Goal: Information Seeking & Learning: Learn about a topic

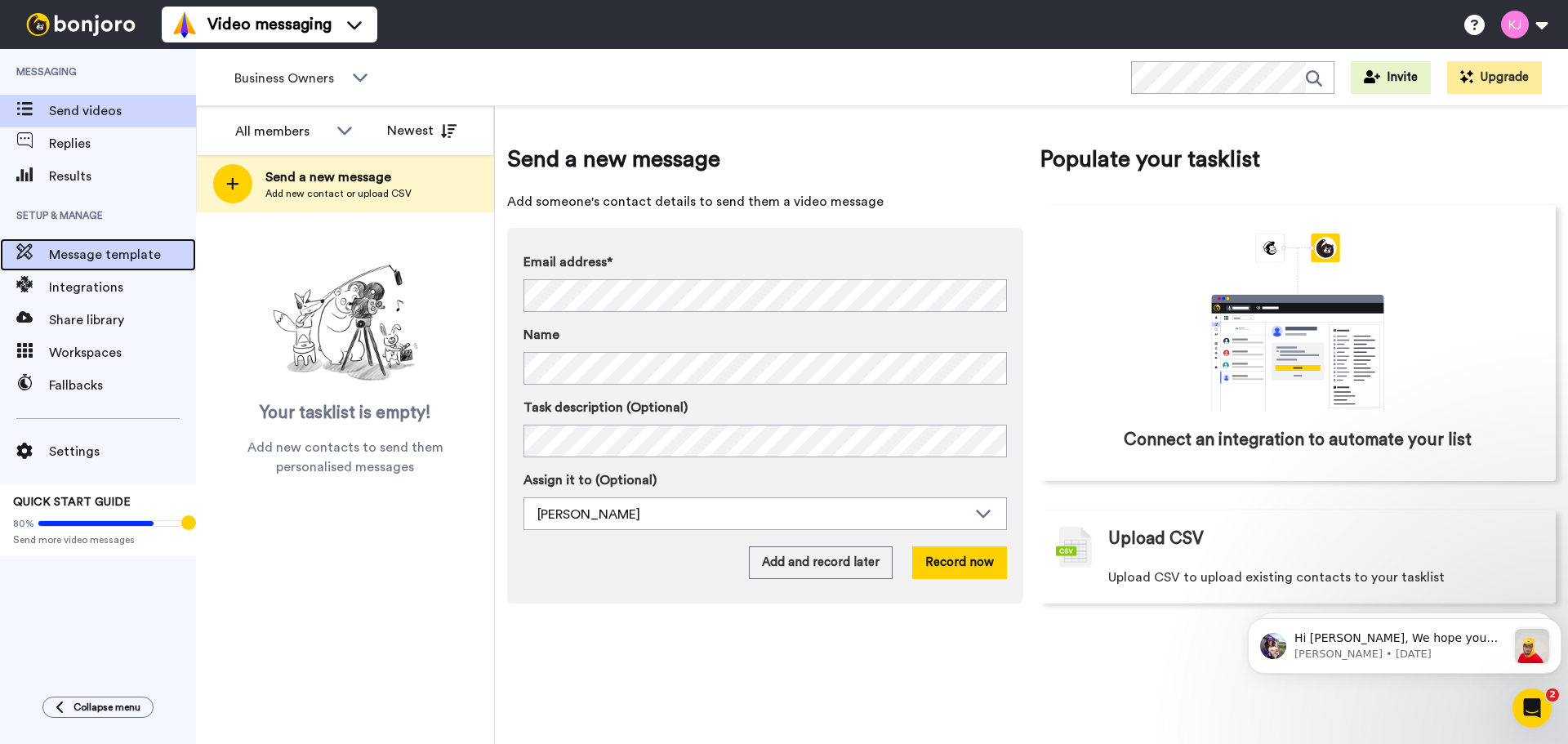
click at [142, 249] on span "Message template" at bounding box center [122, 254] width 147 height 19
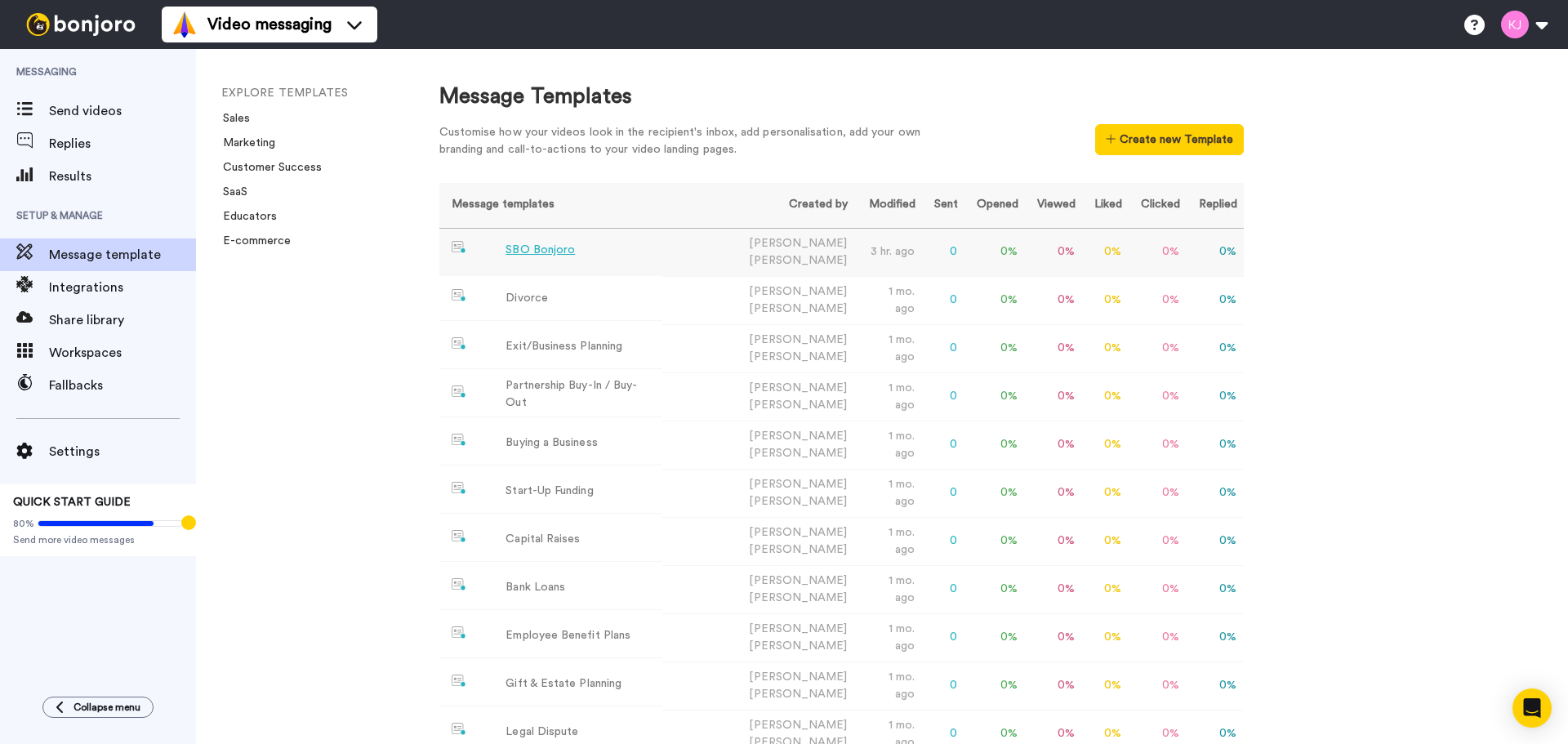
click at [558, 247] on div "SBO Bonjoro" at bounding box center [540, 250] width 70 height 17
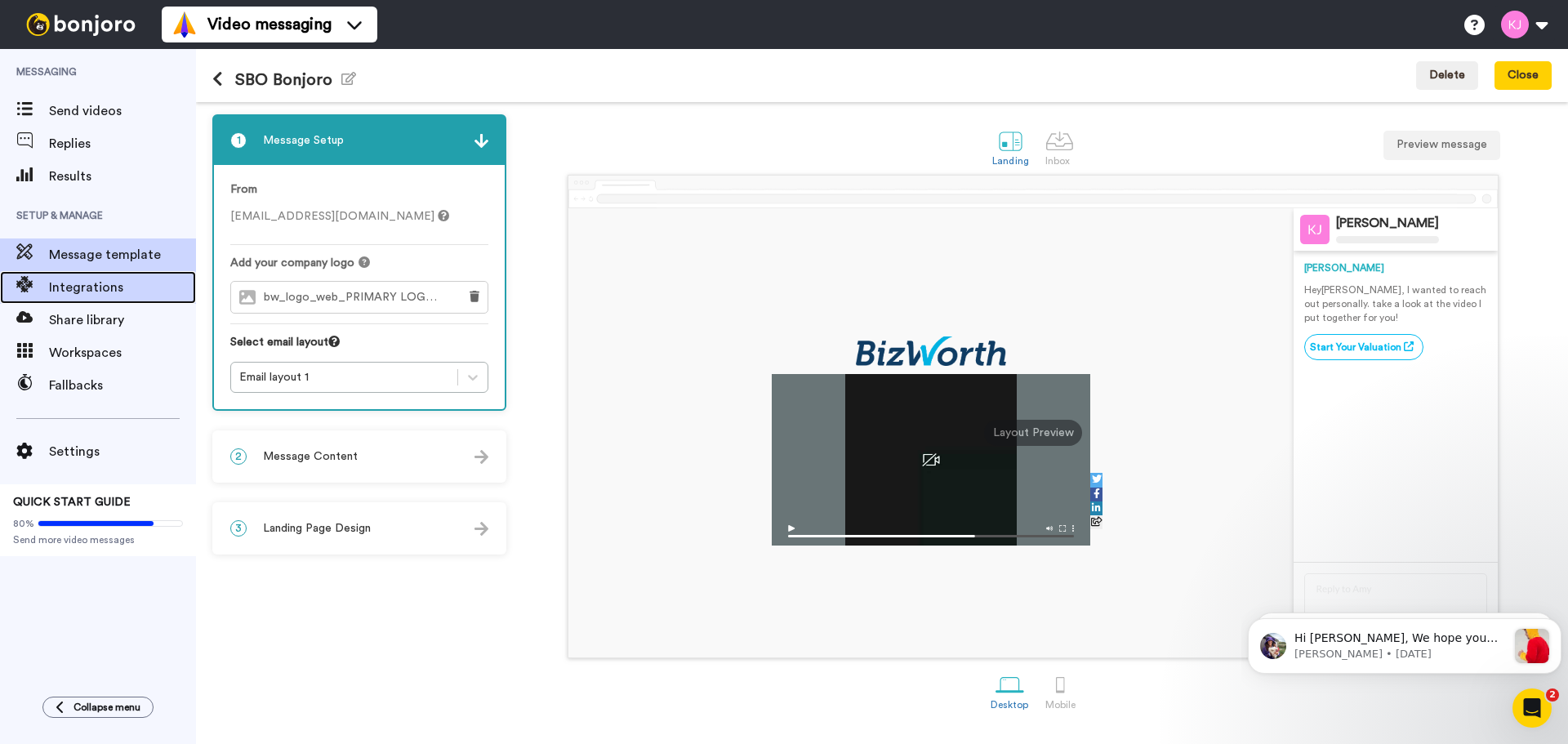
click at [103, 301] on div "Integrations" at bounding box center [98, 287] width 196 height 33
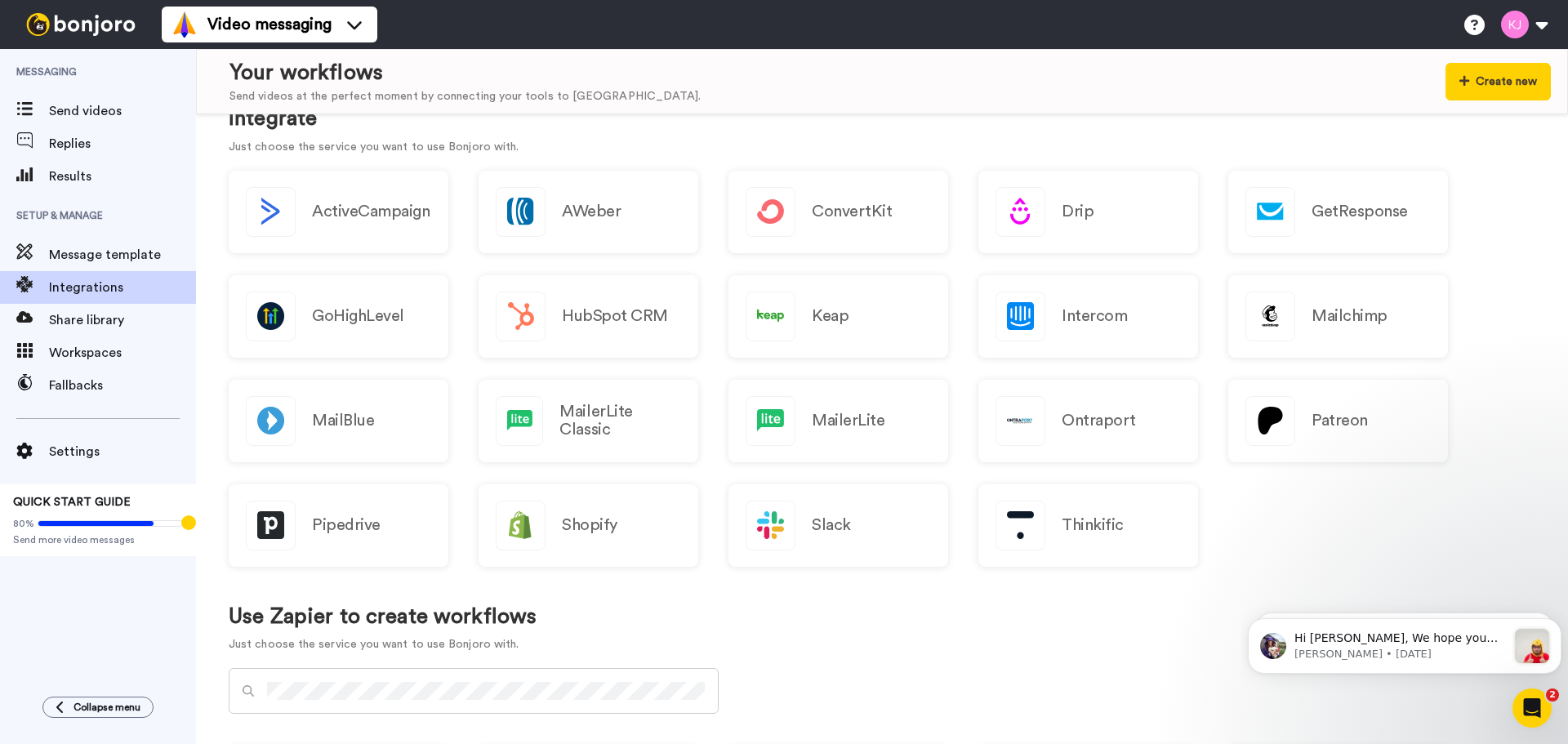
scroll to position [490, 0]
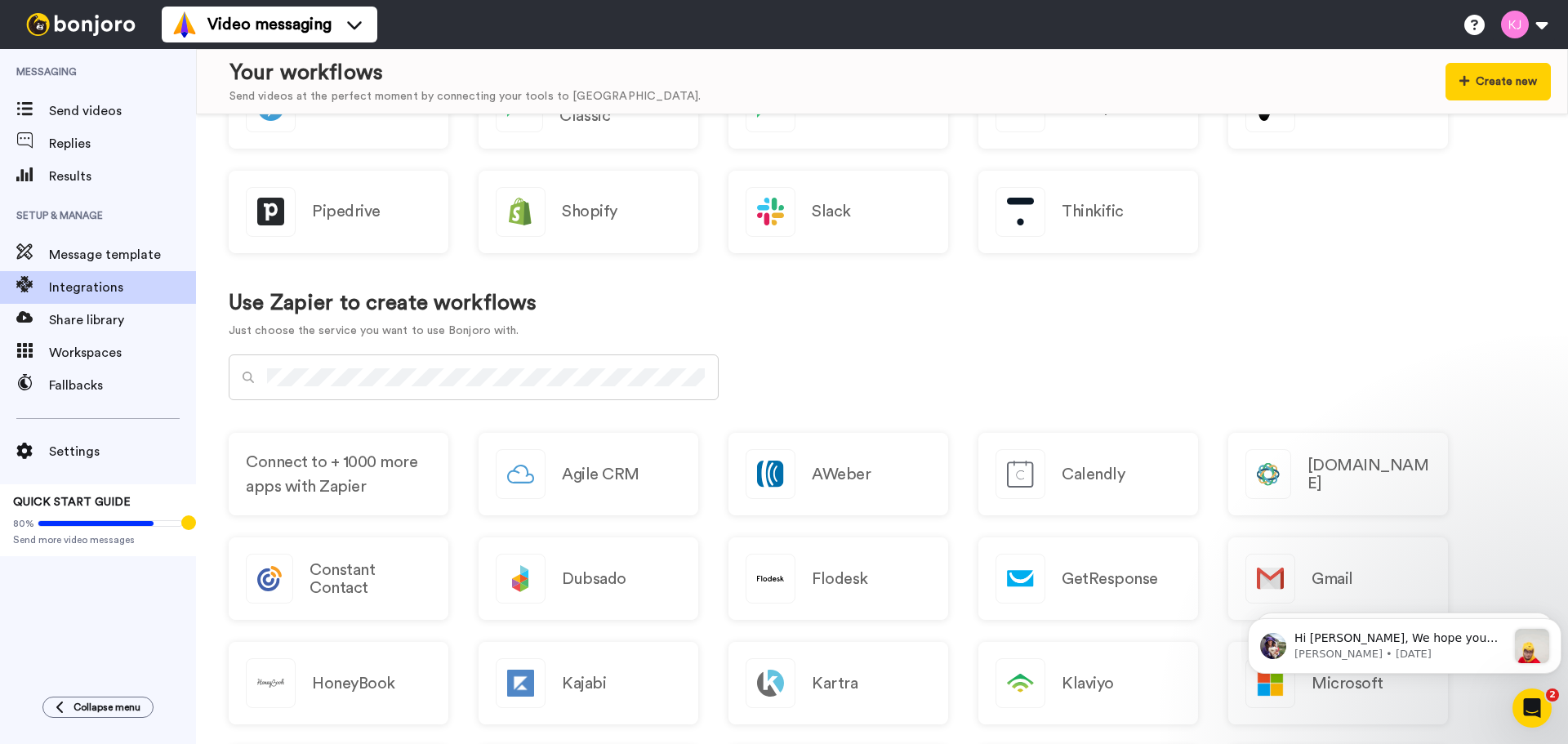
click at [446, 365] on div at bounding box center [474, 377] width 490 height 46
click at [787, 307] on div "Use Zapier to create workflows Just choose the service you want to use Bonjoro …" at bounding box center [882, 315] width 1307 height 80
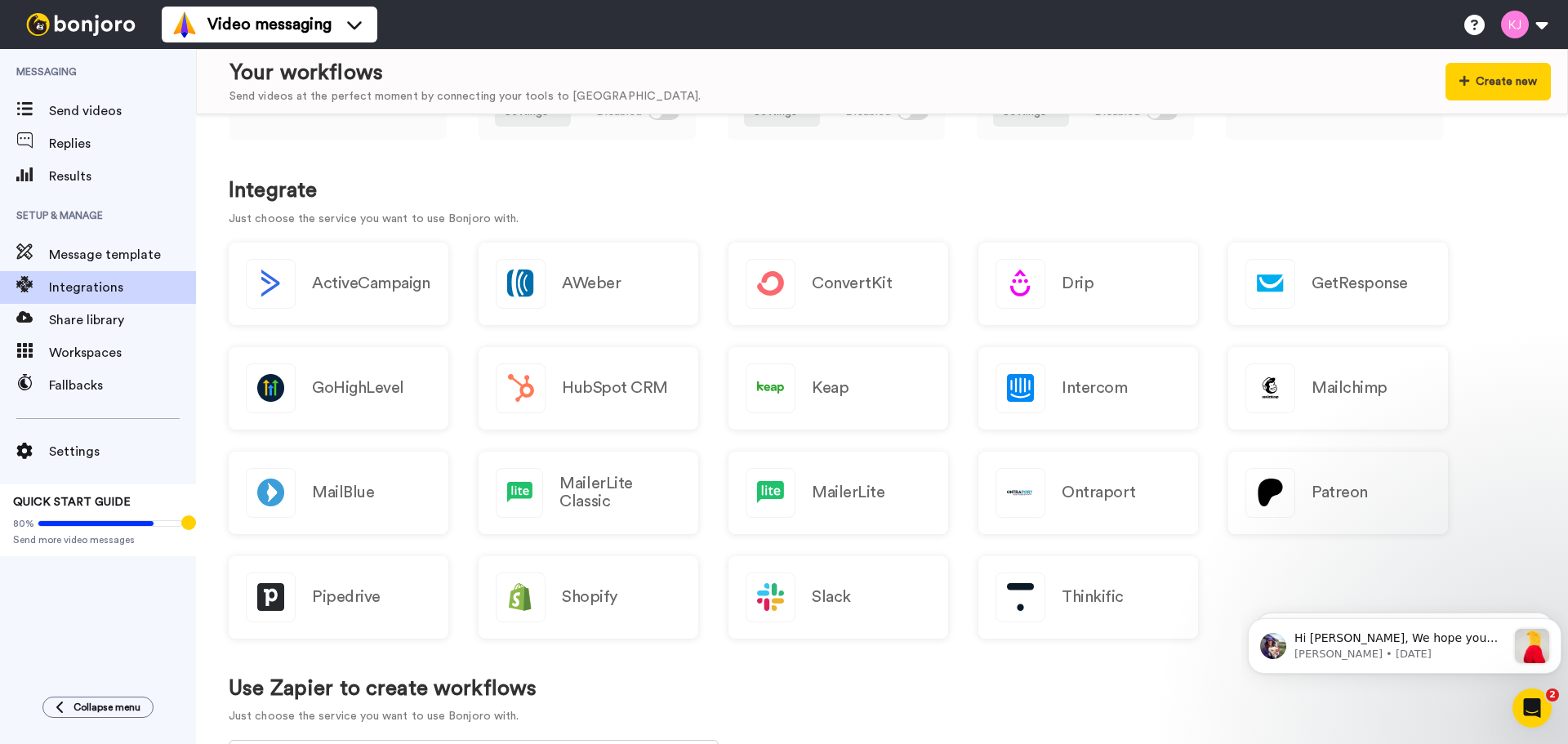
scroll to position [0, 0]
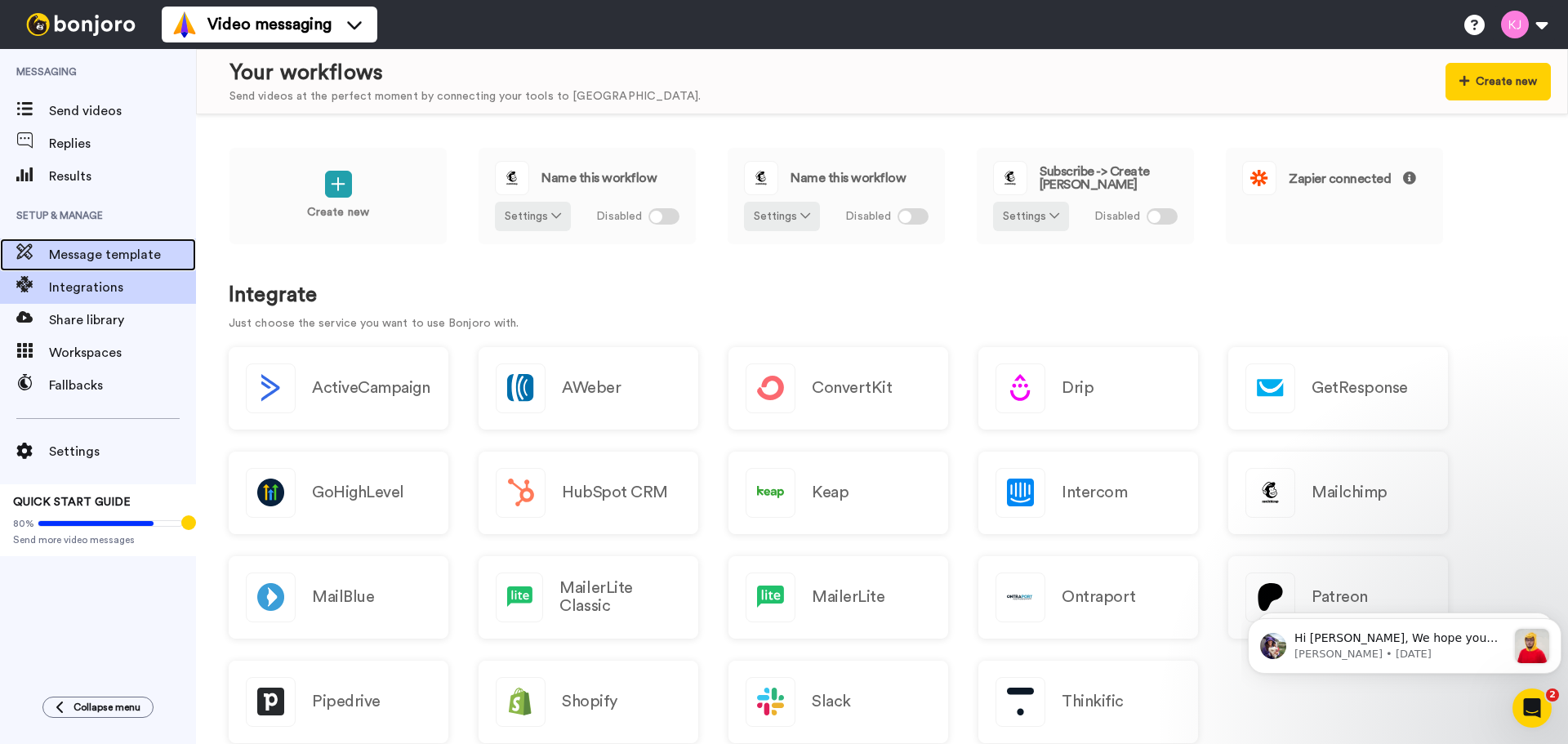
click at [111, 242] on div "Message template" at bounding box center [98, 254] width 196 height 33
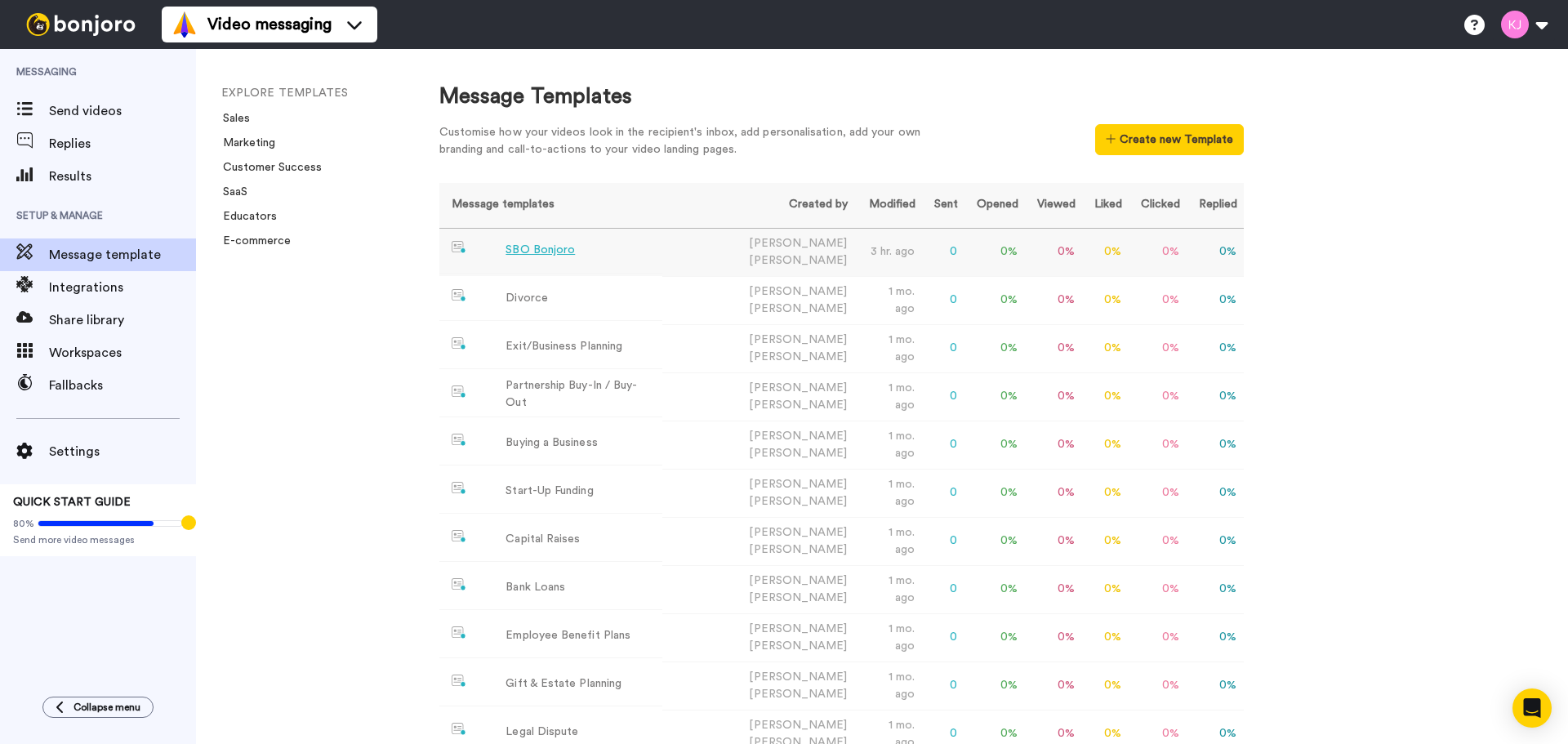
click at [529, 250] on div "SBO Bonjoro" at bounding box center [540, 250] width 70 height 17
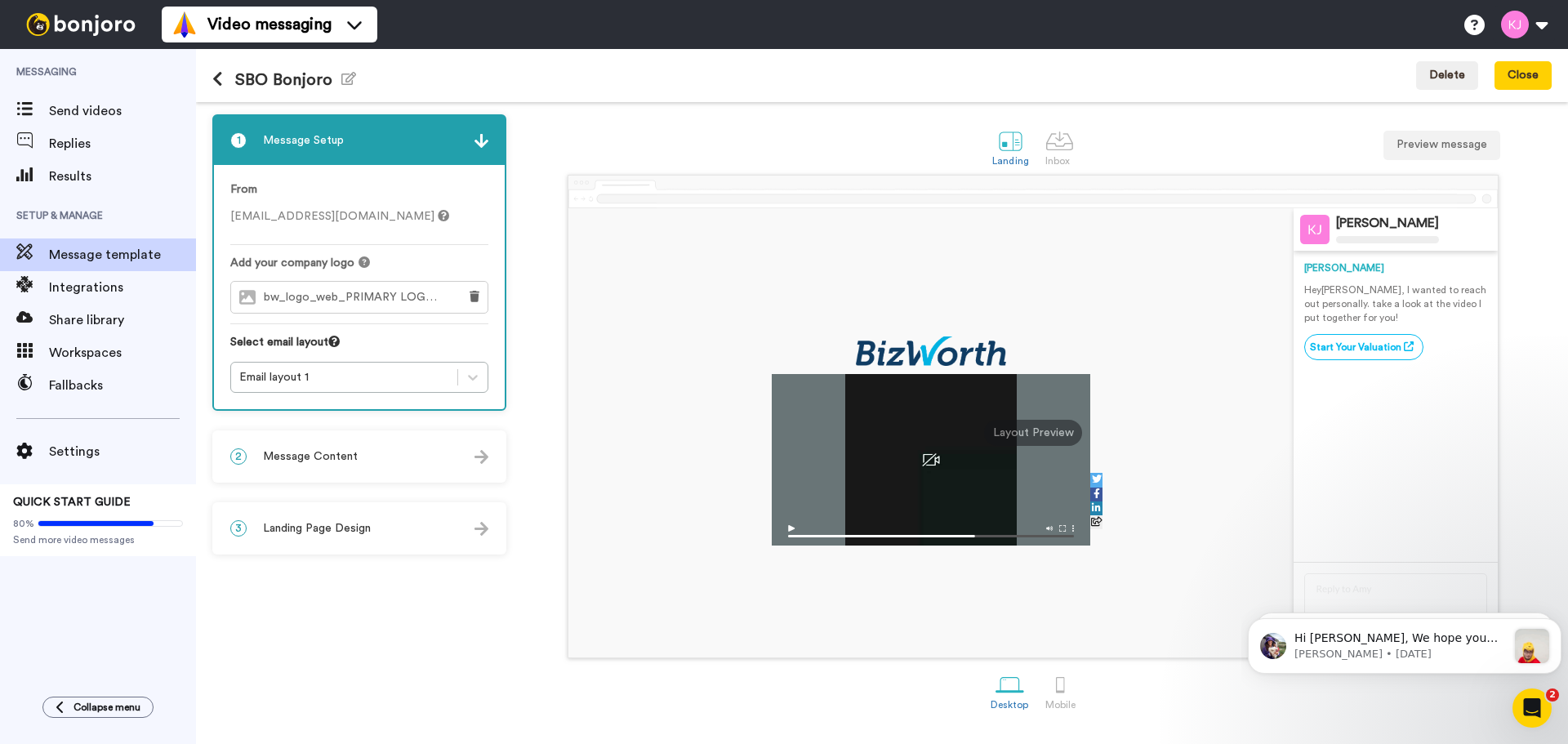
click at [1465, 462] on div "Kristin Hey Tom , I wanted to reach out personally. take a look at the video I …" at bounding box center [1396, 406] width 183 height 311
click at [1526, 705] on icon "Open Intercom Messenger" at bounding box center [1530, 706] width 27 height 27
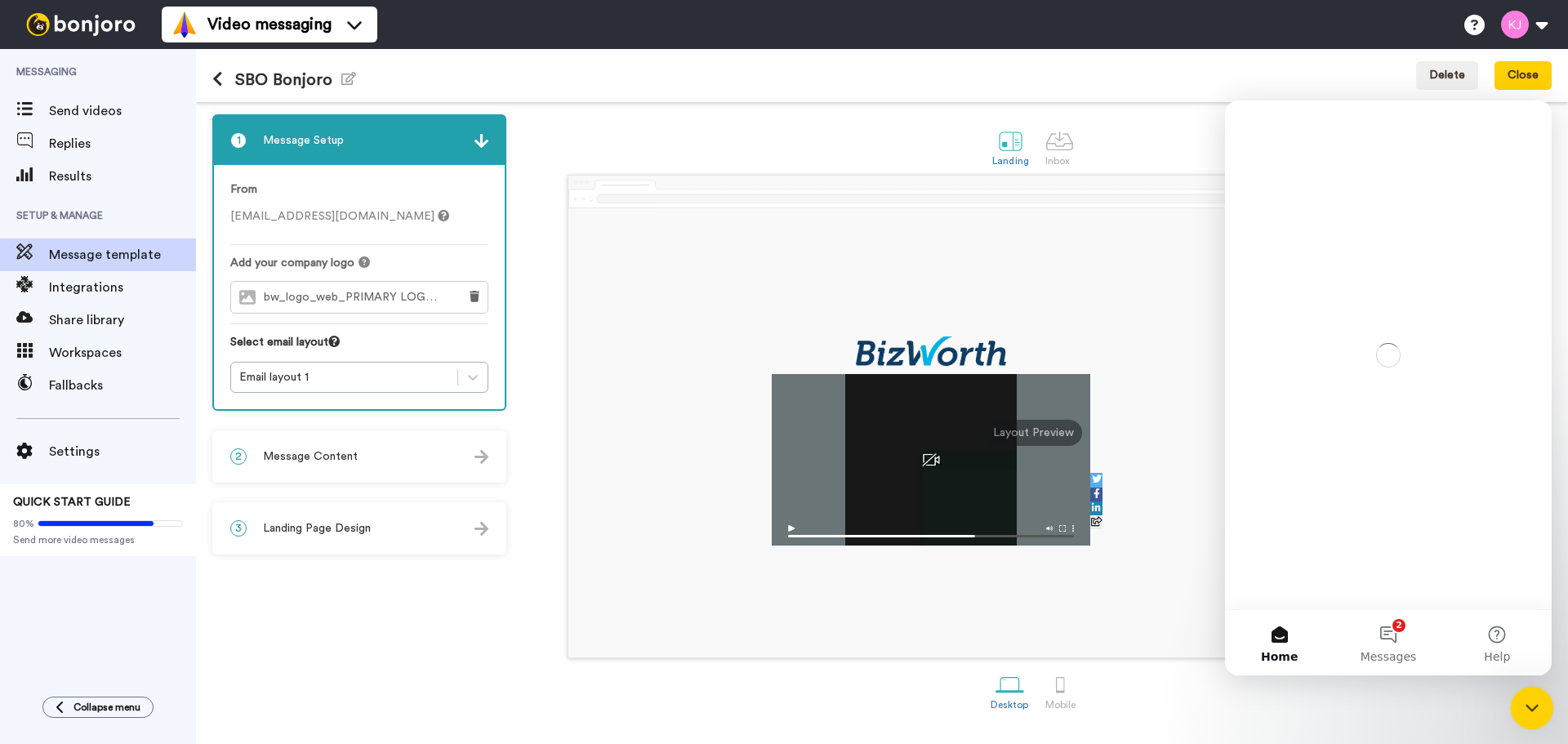
click at [1527, 705] on icon "Close Intercom Messenger" at bounding box center [1529, 705] width 11 height 6
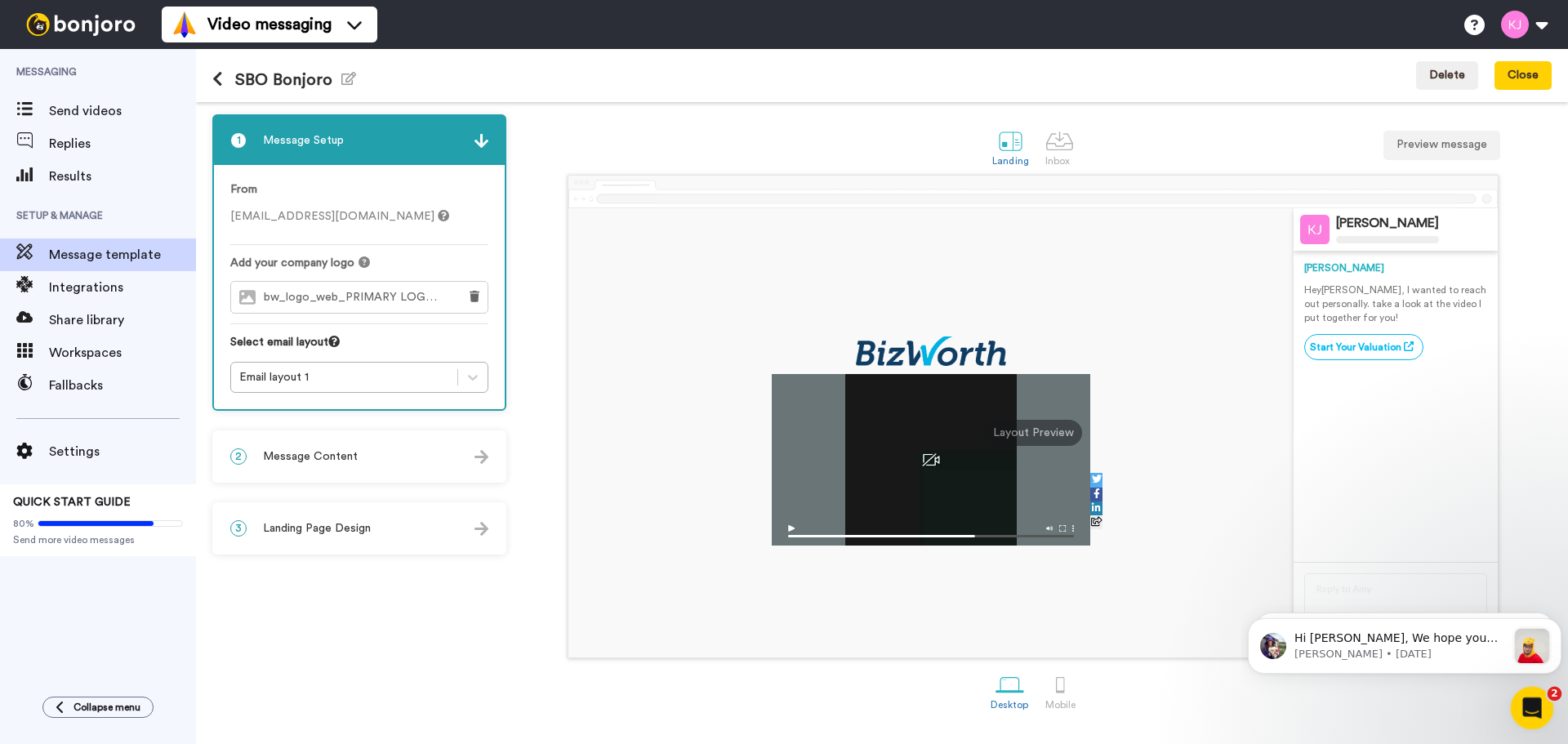
click at [1533, 707] on icon "Open Intercom Messenger" at bounding box center [1530, 706] width 27 height 27
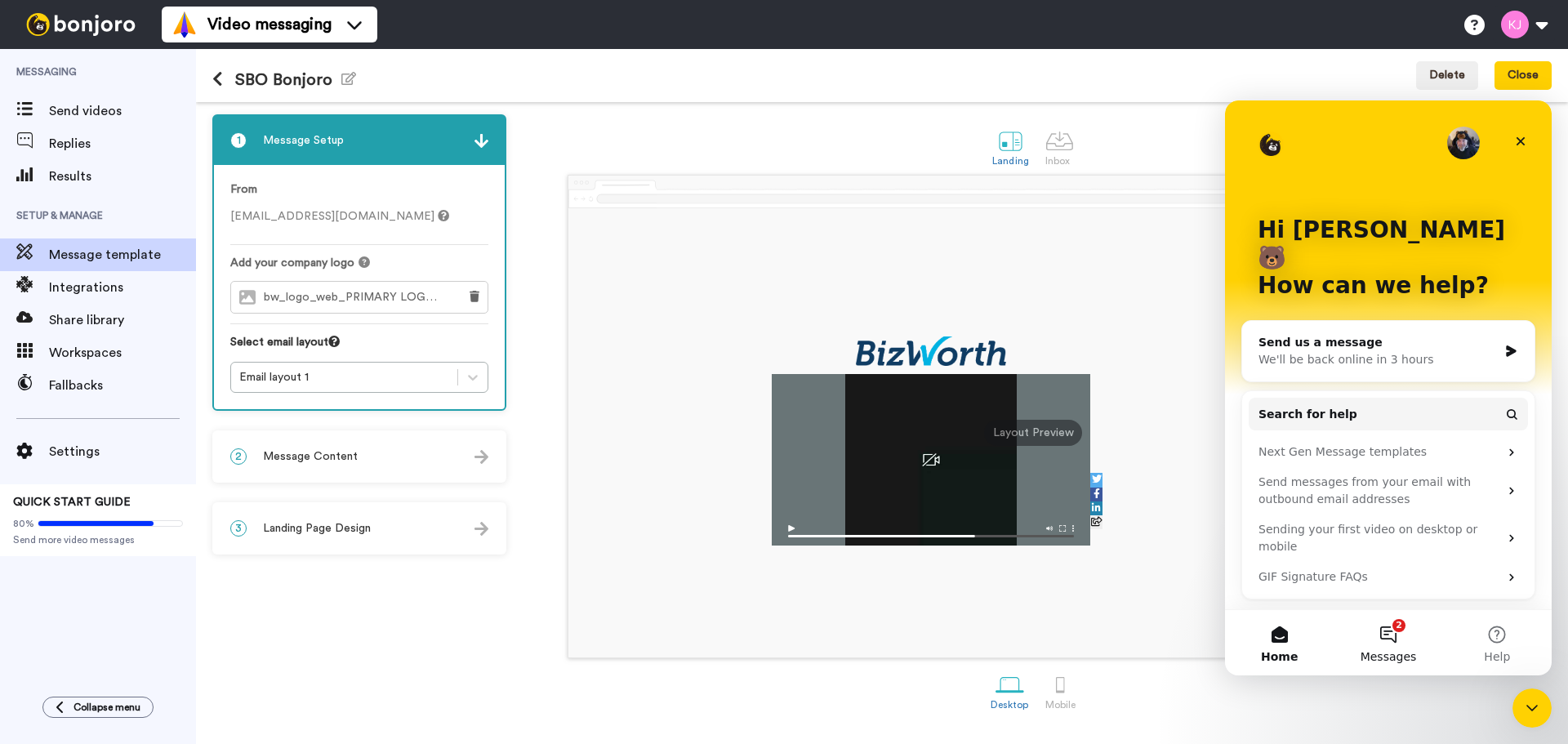
click at [1398, 639] on button "2 Messages" at bounding box center [1388, 642] width 109 height 65
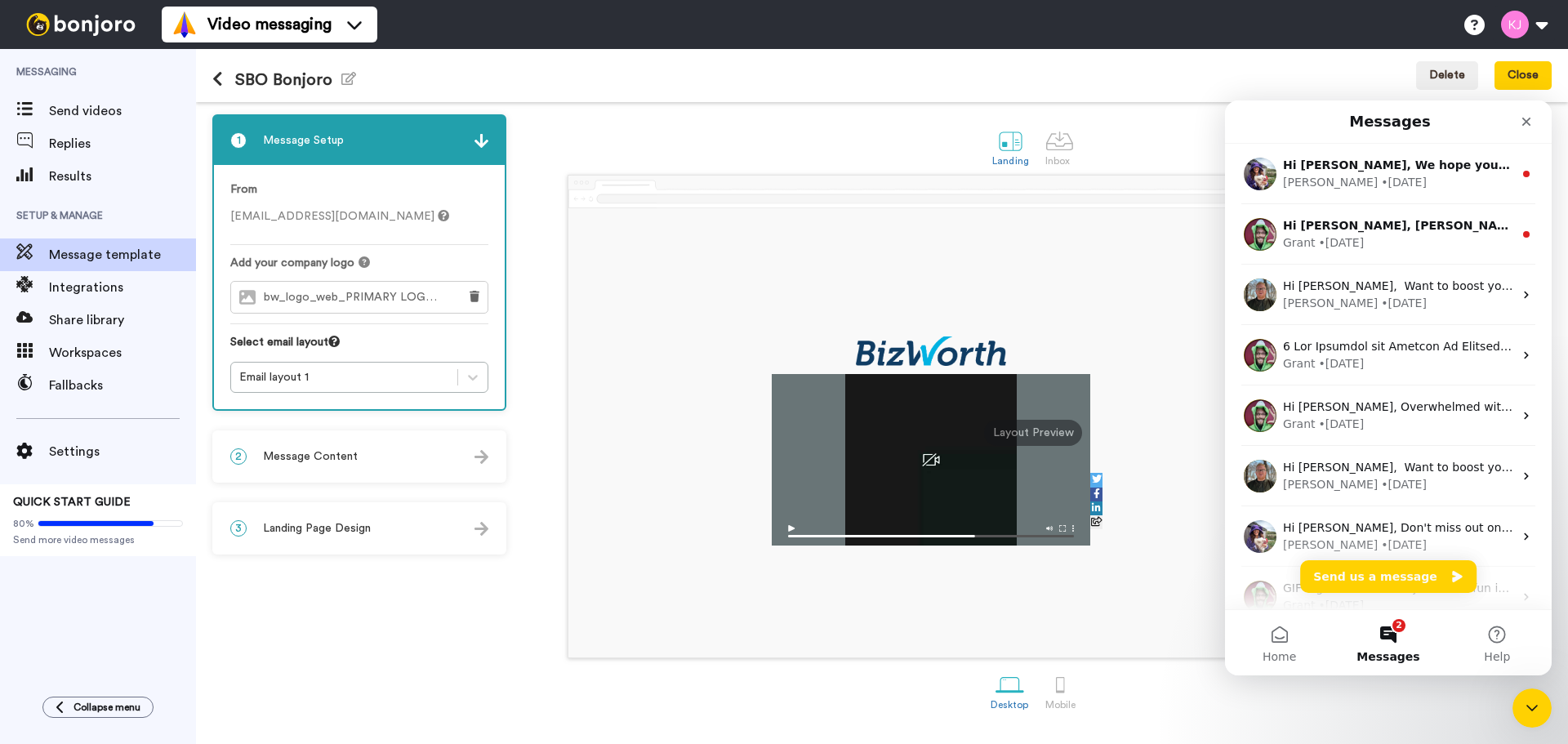
click at [1390, 652] on span "Messages" at bounding box center [1388, 656] width 63 height 11
click at [1419, 184] on div "Amy • 4d ago" at bounding box center [1398, 182] width 231 height 17
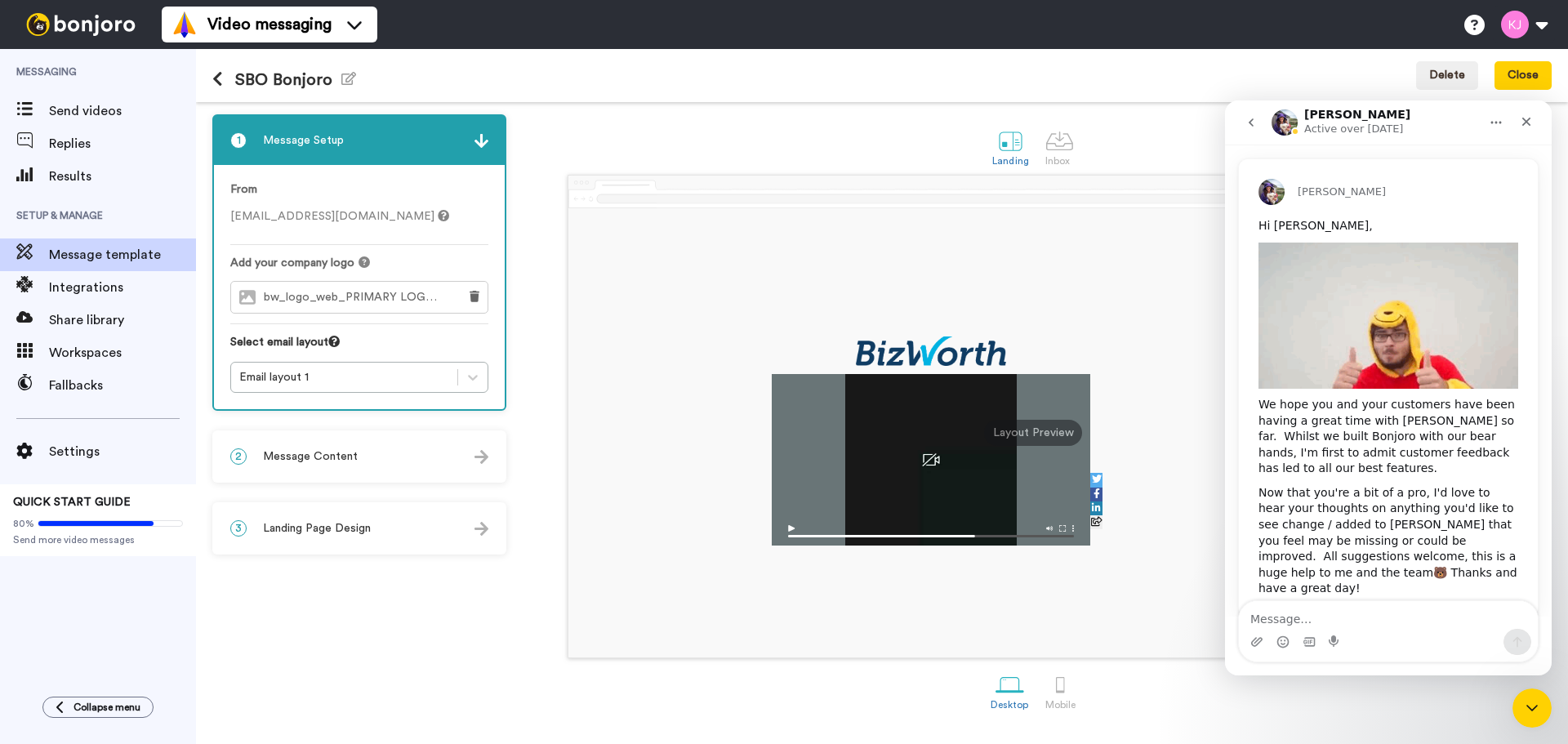
scroll to position [133, 0]
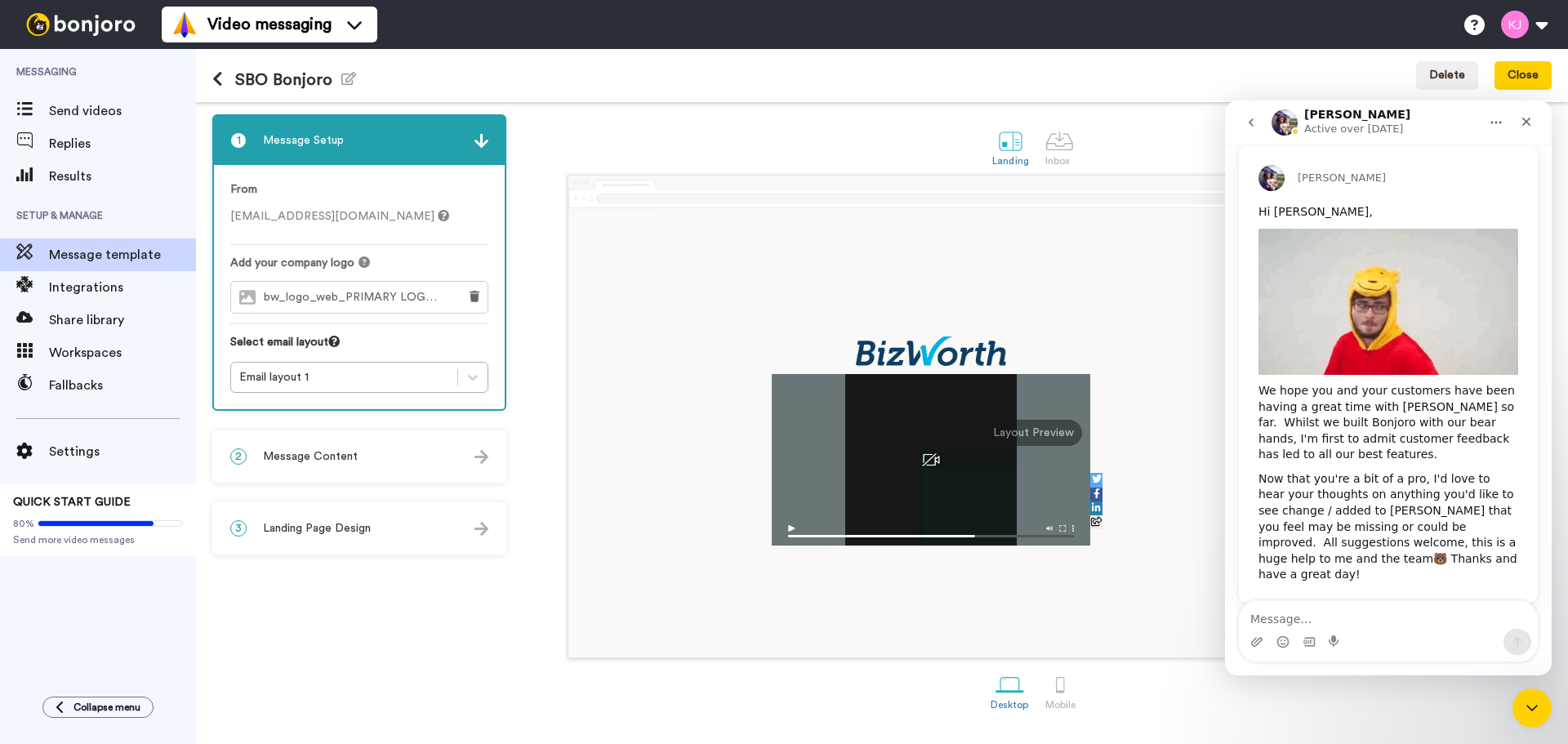
click at [1253, 114] on button "go back" at bounding box center [1251, 122] width 31 height 31
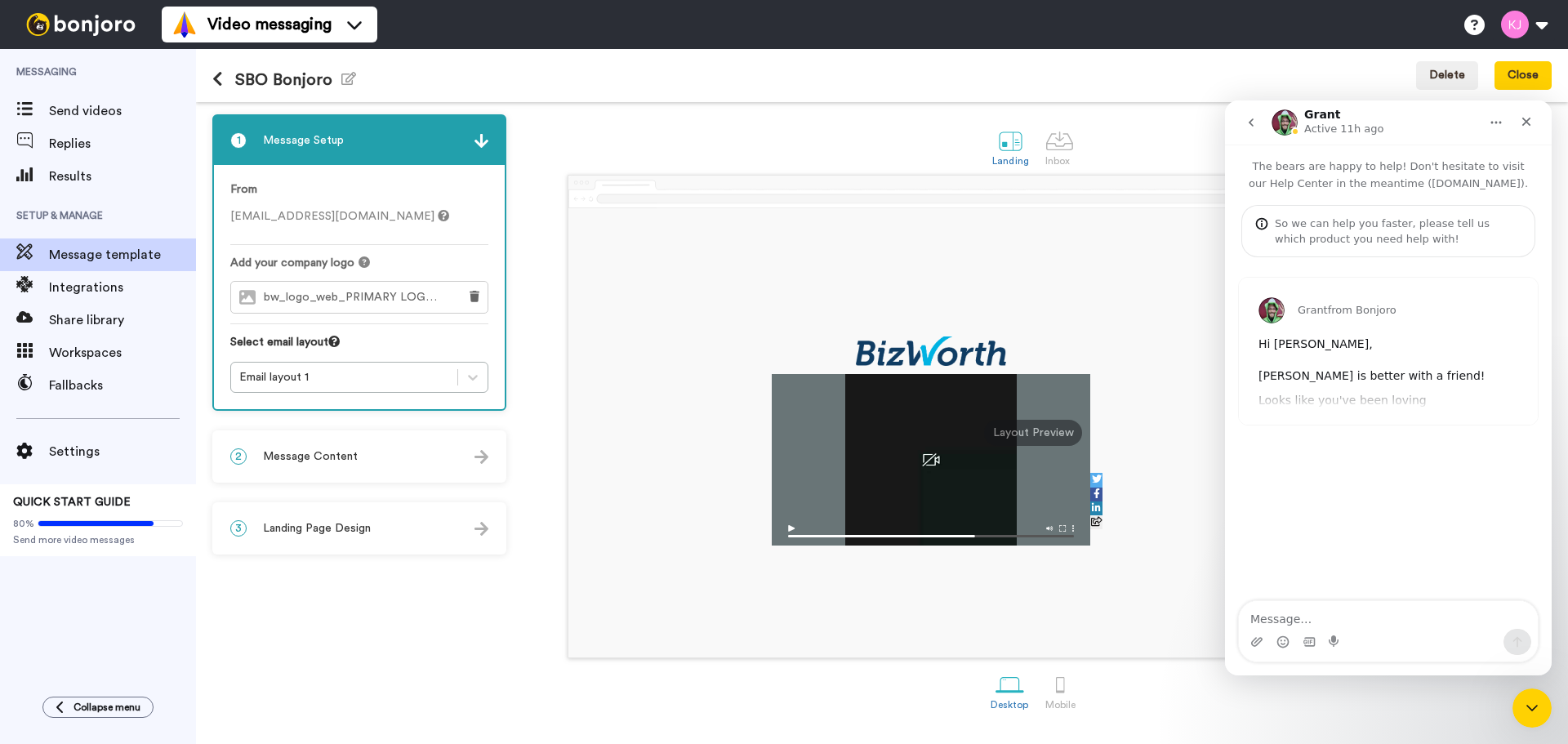
click at [1253, 124] on icon "go back" at bounding box center [1251, 122] width 13 height 13
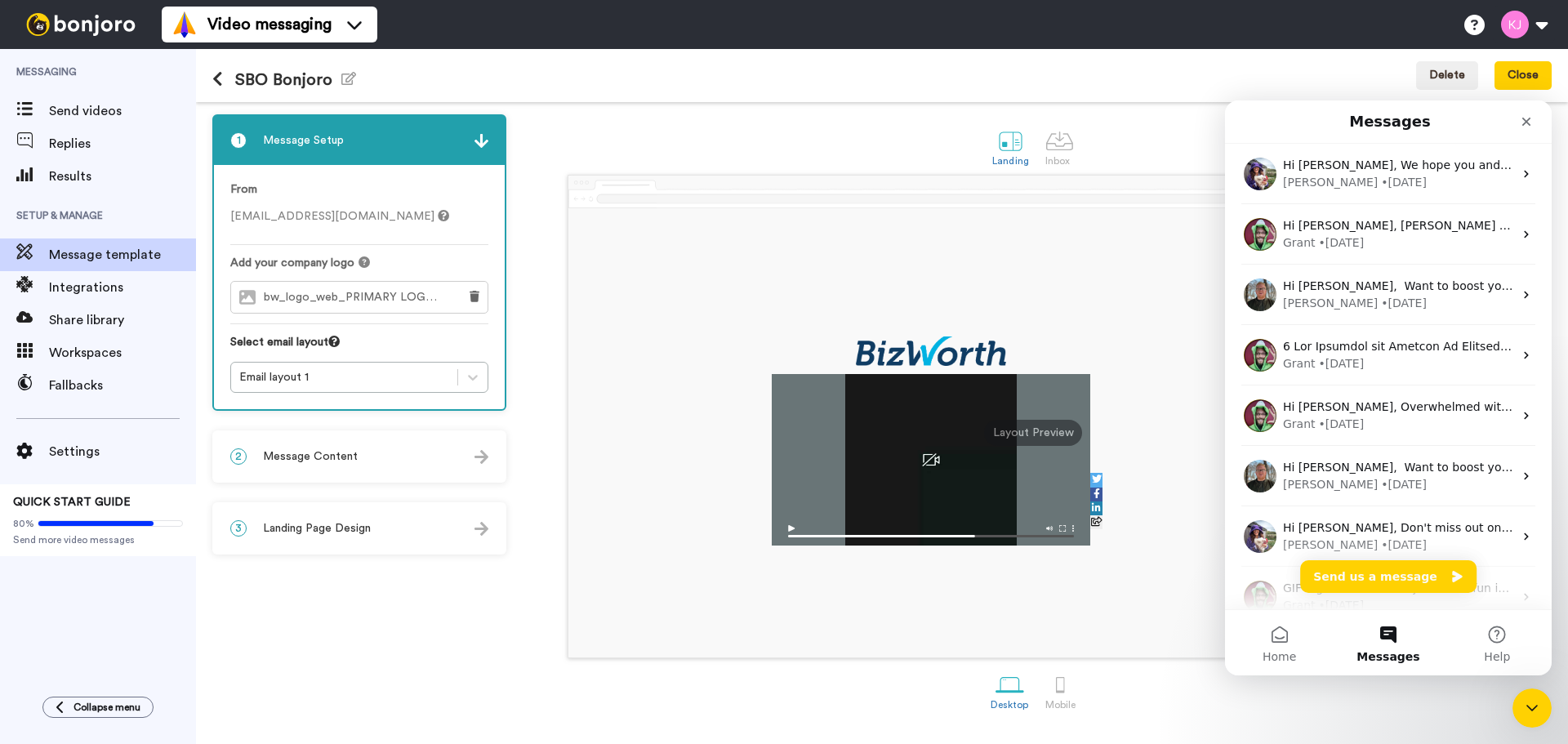
click at [1197, 130] on div "Landing Inbox Preview message" at bounding box center [1033, 147] width 1038 height 57
click at [1519, 120] on div "Close" at bounding box center [1526, 121] width 29 height 29
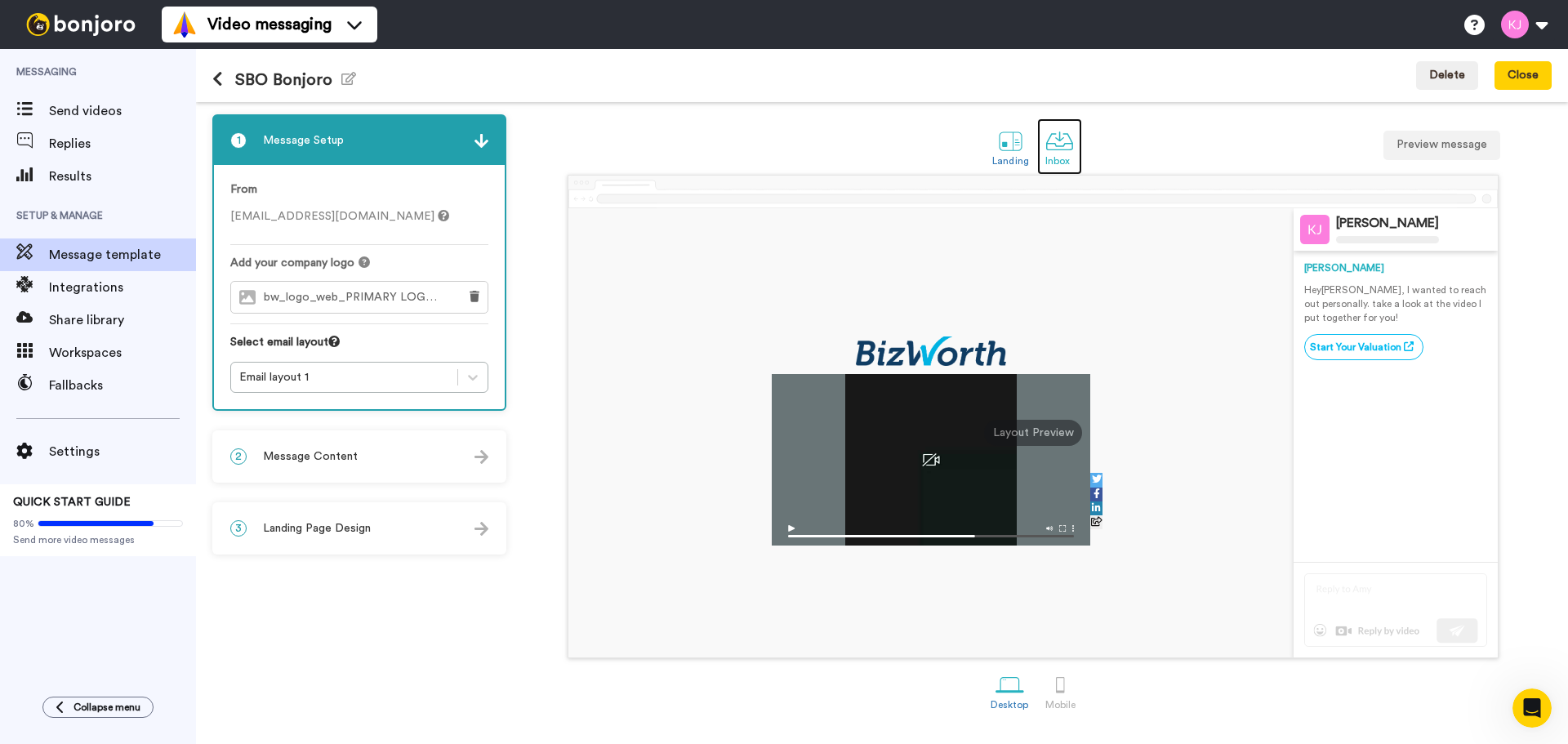
click at [1062, 137] on div at bounding box center [1060, 140] width 28 height 28
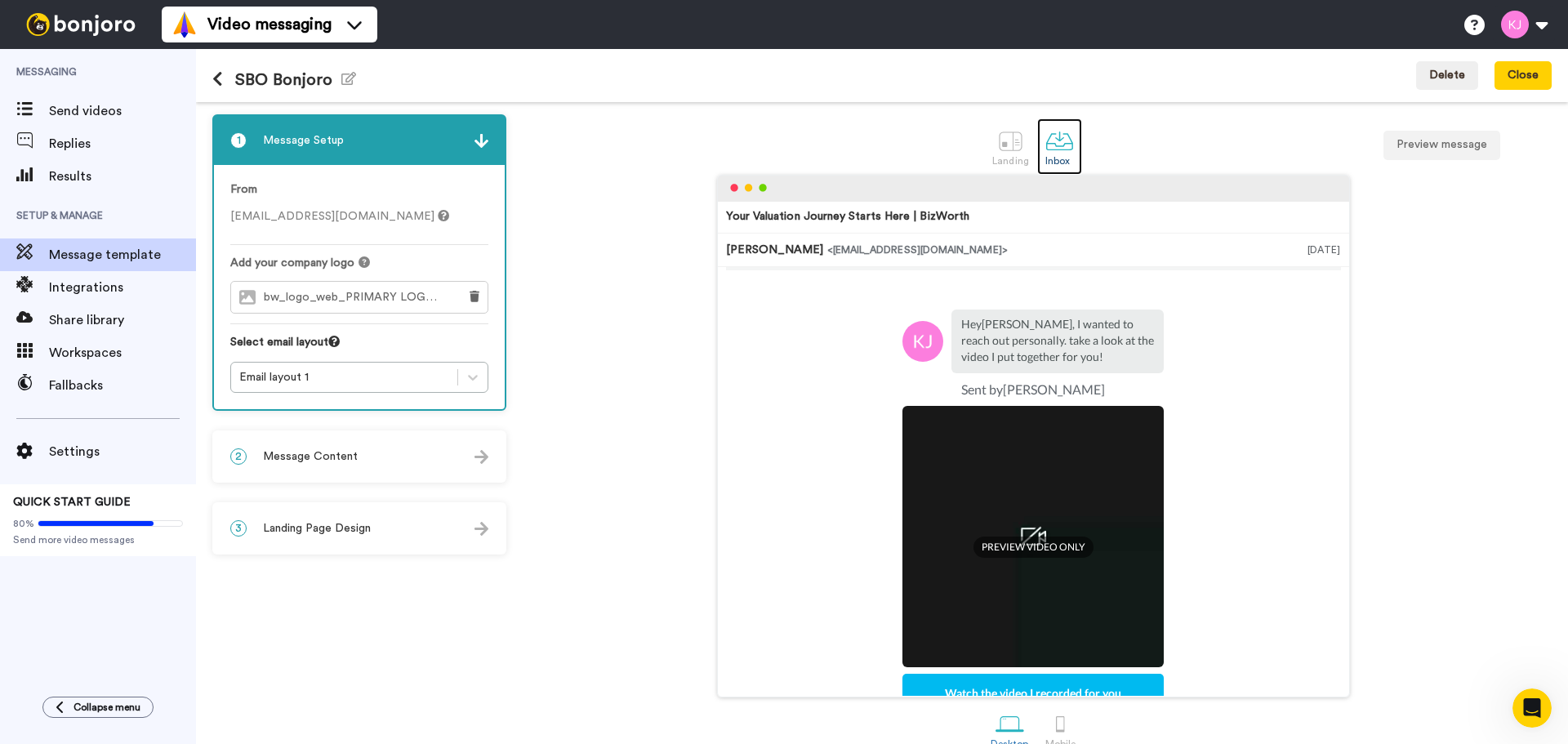
scroll to position [81, 0]
